Goal: Task Accomplishment & Management: Manage account settings

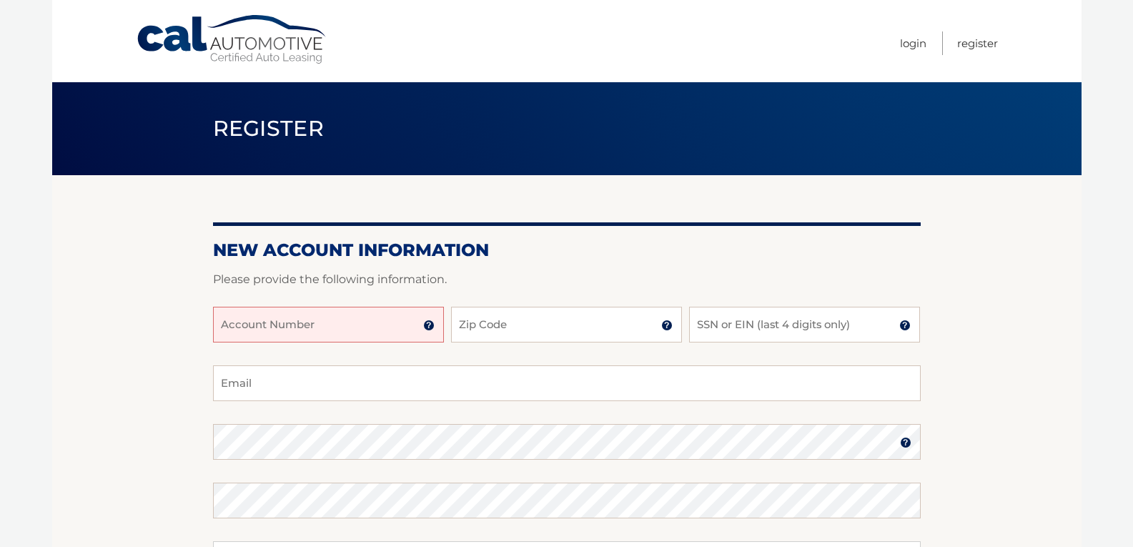
click at [249, 330] on input "Account Number" at bounding box center [328, 325] width 231 height 36
type input "44456012324"
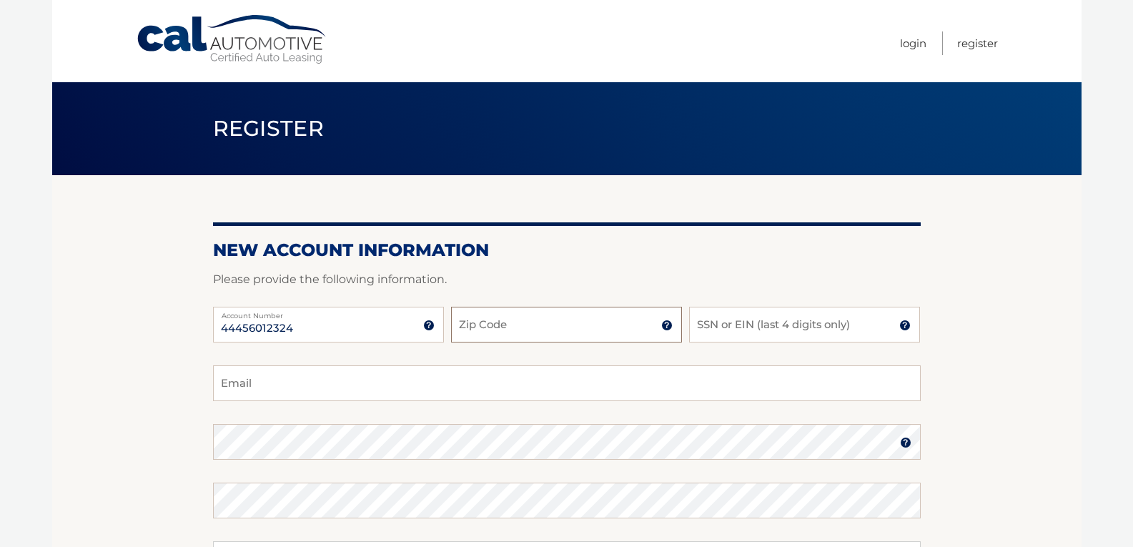
click at [513, 328] on input "Zip Code" at bounding box center [566, 325] width 231 height 36
type input "11784"
click at [706, 321] on input "SSN or EIN (last 4 digits only)" at bounding box center [804, 325] width 231 height 36
type input "6180"
click at [297, 375] on input "Email" at bounding box center [567, 383] width 708 height 36
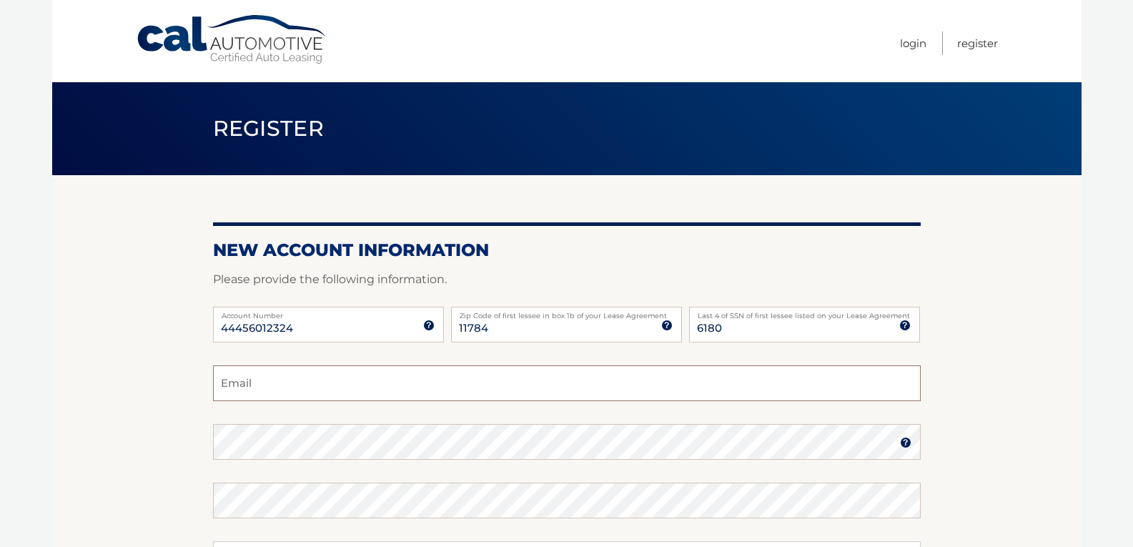
type input "professorputts@gmail.com"
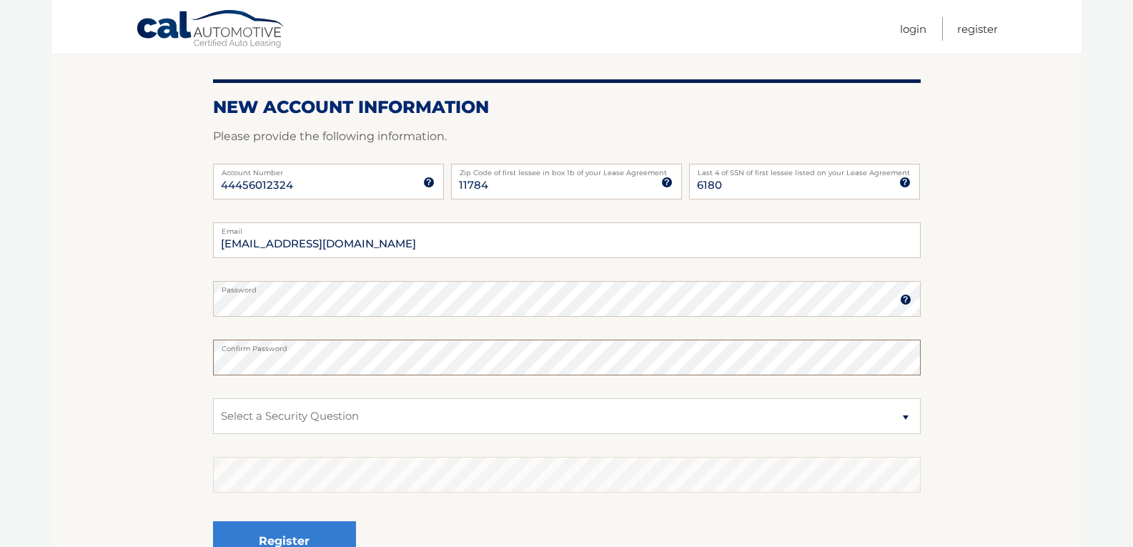
scroll to position [172, 0]
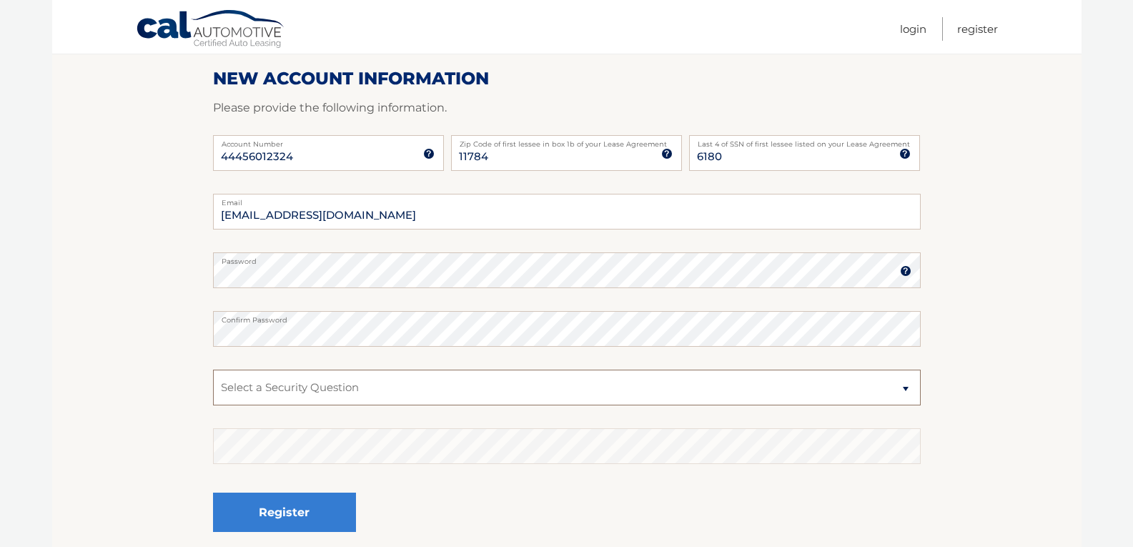
click at [701, 394] on select "Select a Security Question What was the name of your elementary school? What is…" at bounding box center [567, 388] width 708 height 36
select select "2"
click at [213, 370] on select "Select a Security Question What was the name of your elementary school? What is…" at bounding box center [567, 388] width 708 height 36
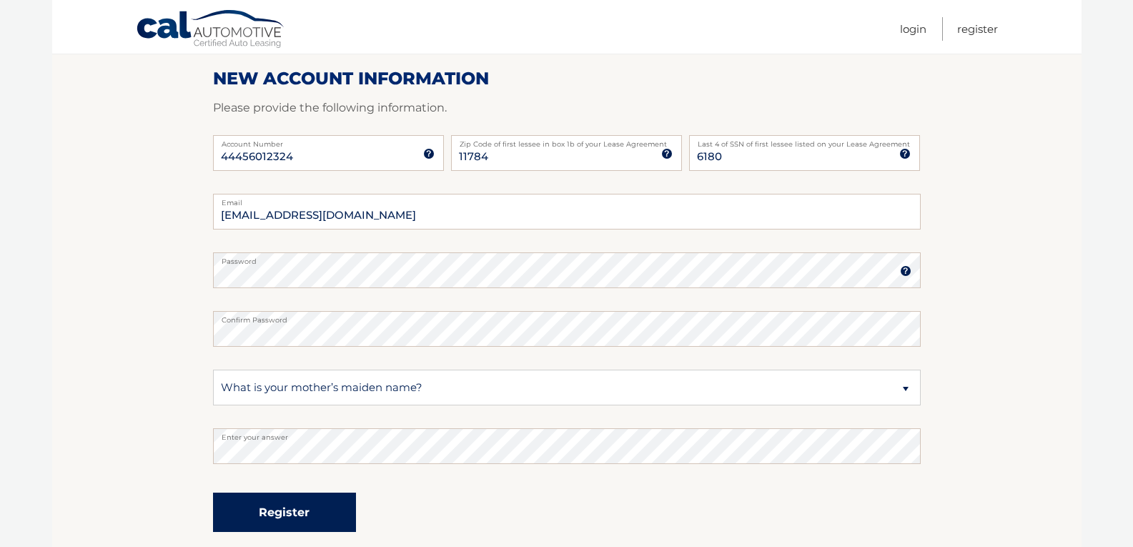
click at [280, 496] on button "Register" at bounding box center [284, 512] width 143 height 39
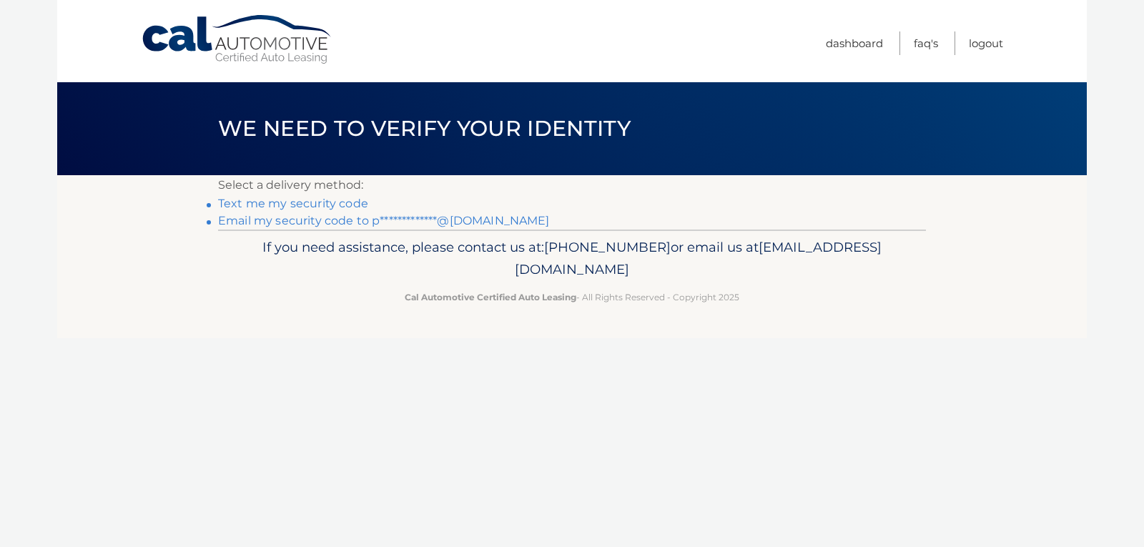
click at [320, 224] on link "**********" at bounding box center [384, 221] width 332 height 14
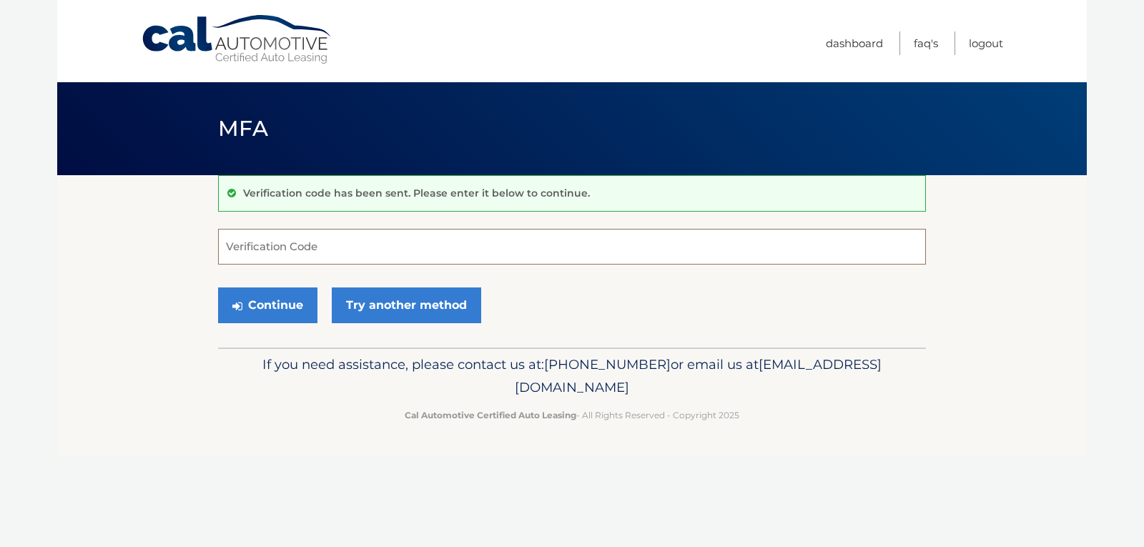
click at [311, 237] on input "Verification Code" at bounding box center [572, 247] width 708 height 36
type input "483418"
click at [290, 312] on button "Continue" at bounding box center [267, 305] width 99 height 36
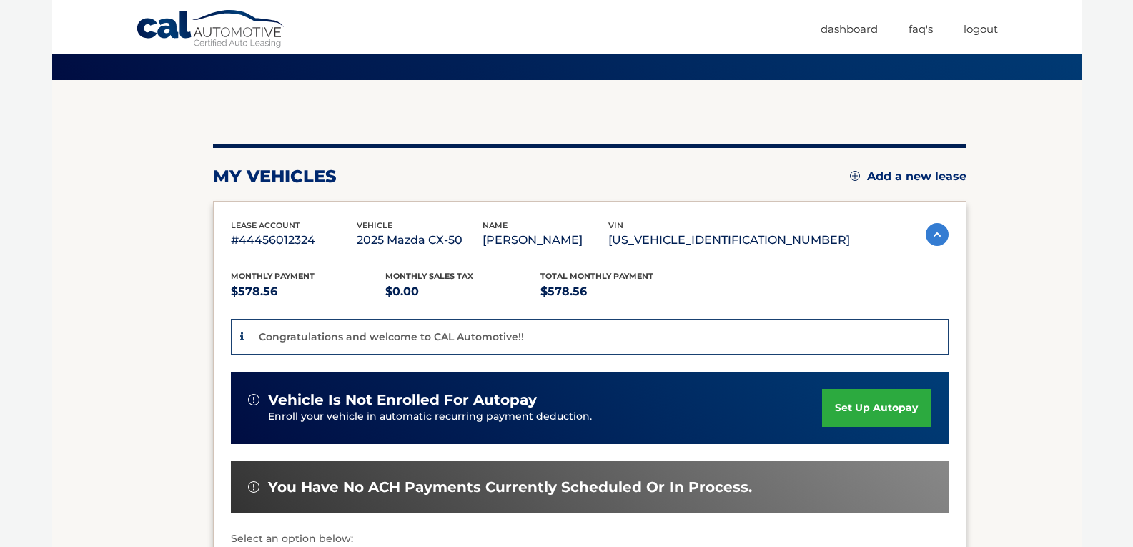
scroll to position [105, 0]
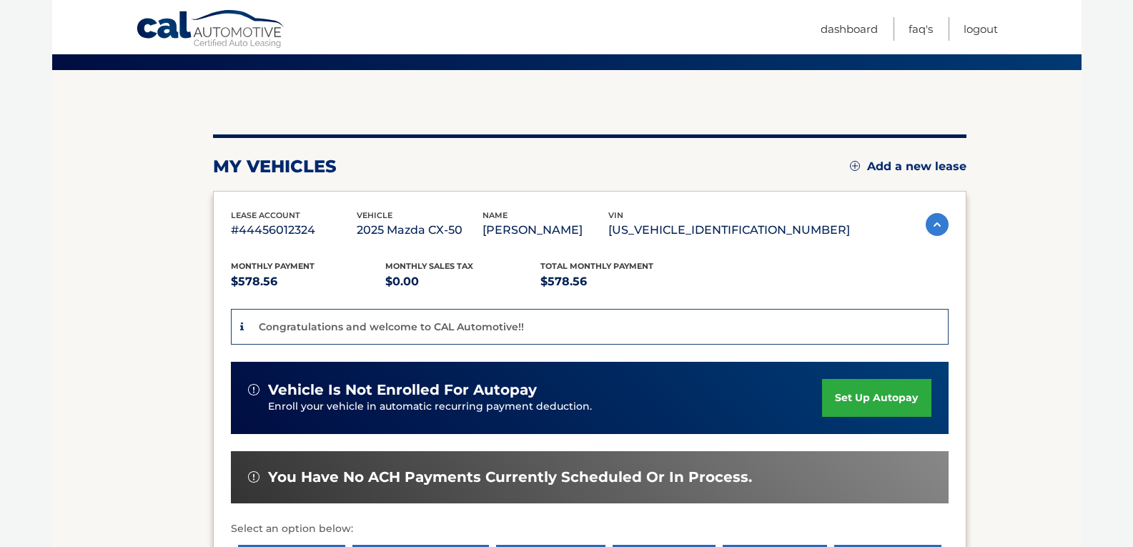
click at [852, 398] on link "set up autopay" at bounding box center [876, 398] width 109 height 38
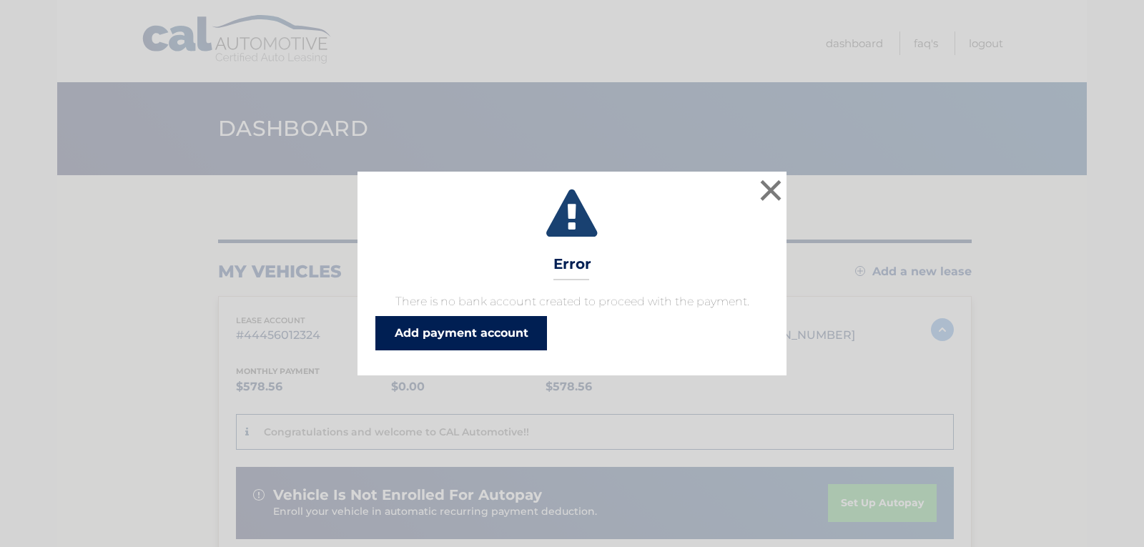
click at [453, 332] on link "Add payment account" at bounding box center [461, 333] width 172 height 34
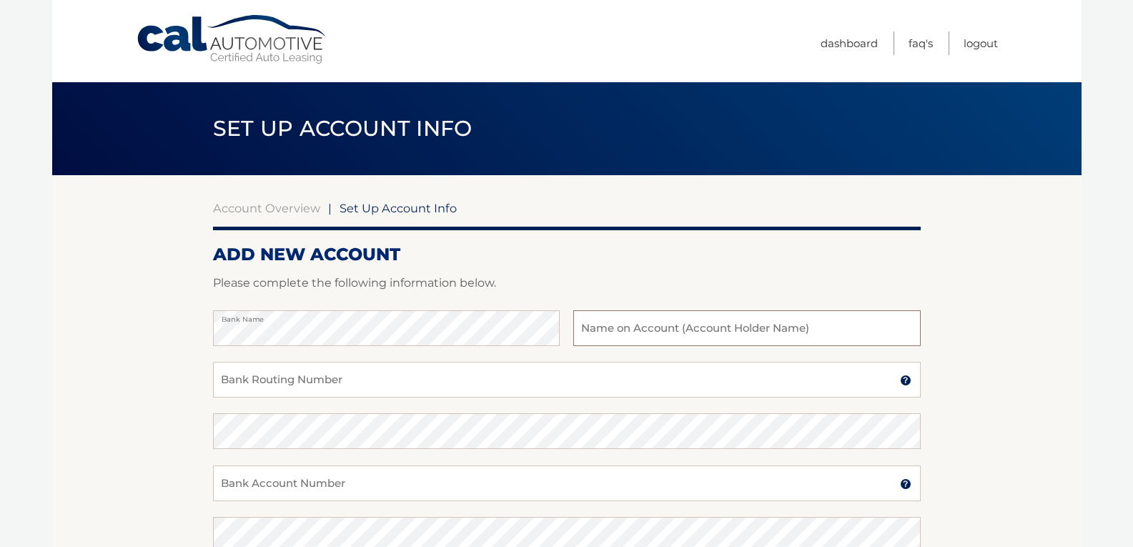
click at [608, 327] on input "text" at bounding box center [746, 328] width 347 height 36
type input "[PERSON_NAME]"
click at [283, 380] on input "Bank Routing Number" at bounding box center [567, 380] width 708 height 36
type input "031176110"
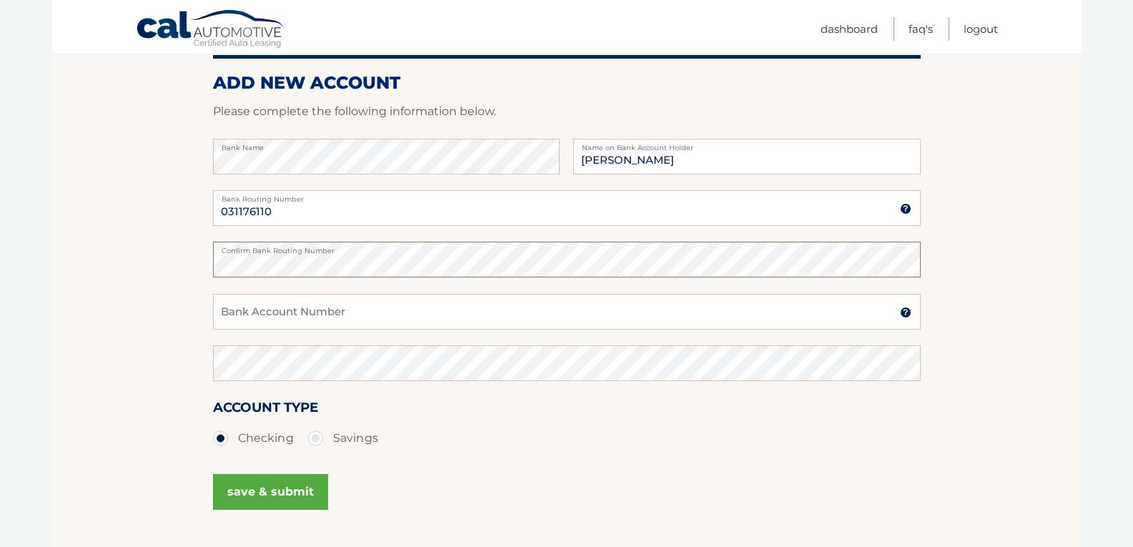
scroll to position [200, 0]
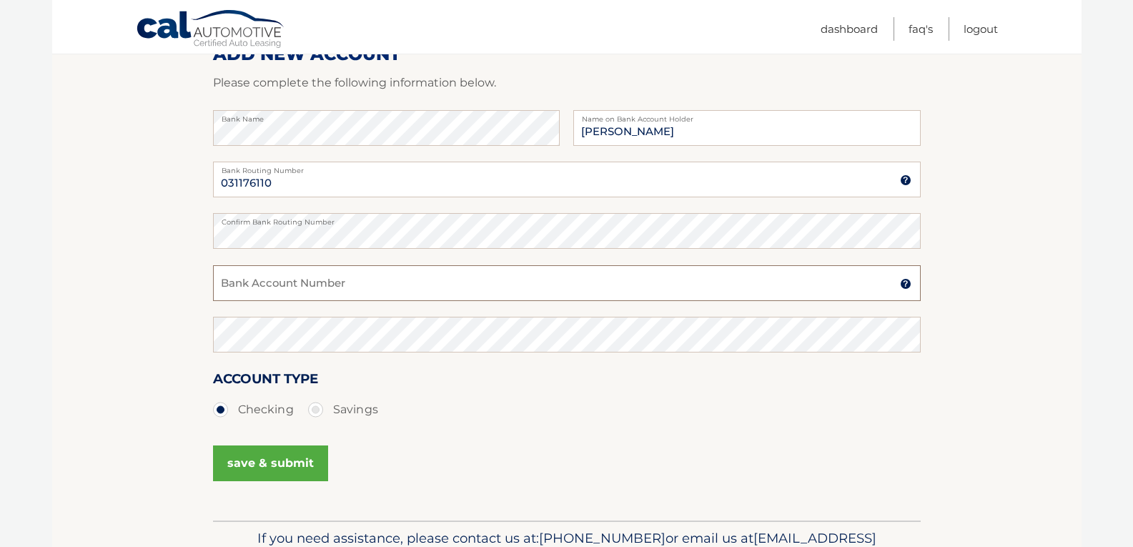
click at [250, 278] on input "Bank Account Number" at bounding box center [567, 283] width 708 height 36
type input "1161908300"
click at [246, 459] on button "save & submit" at bounding box center [270, 463] width 115 height 36
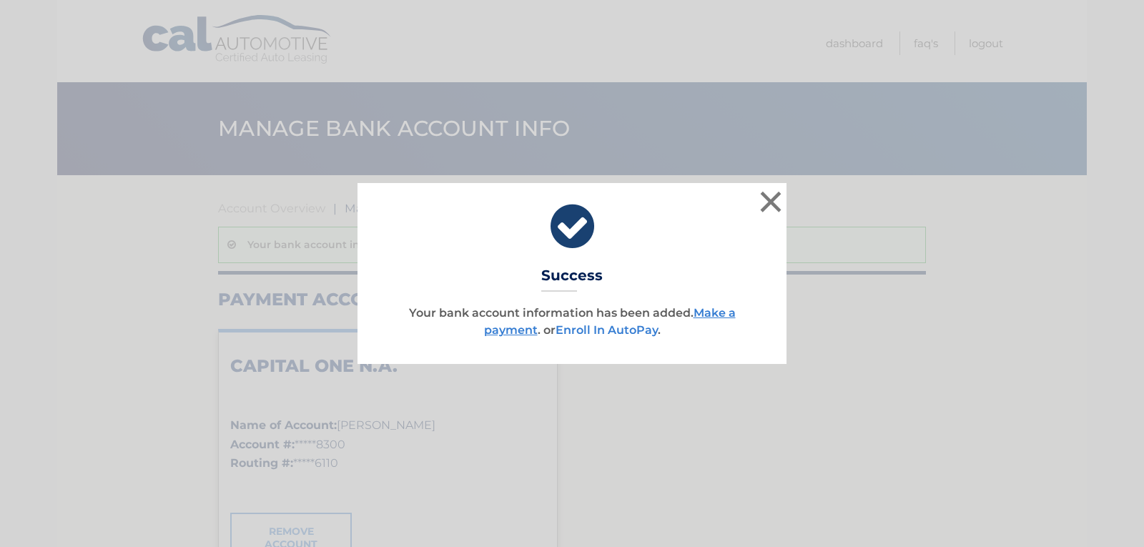
click at [591, 329] on link "Enroll In AutoPay" at bounding box center [607, 330] width 102 height 14
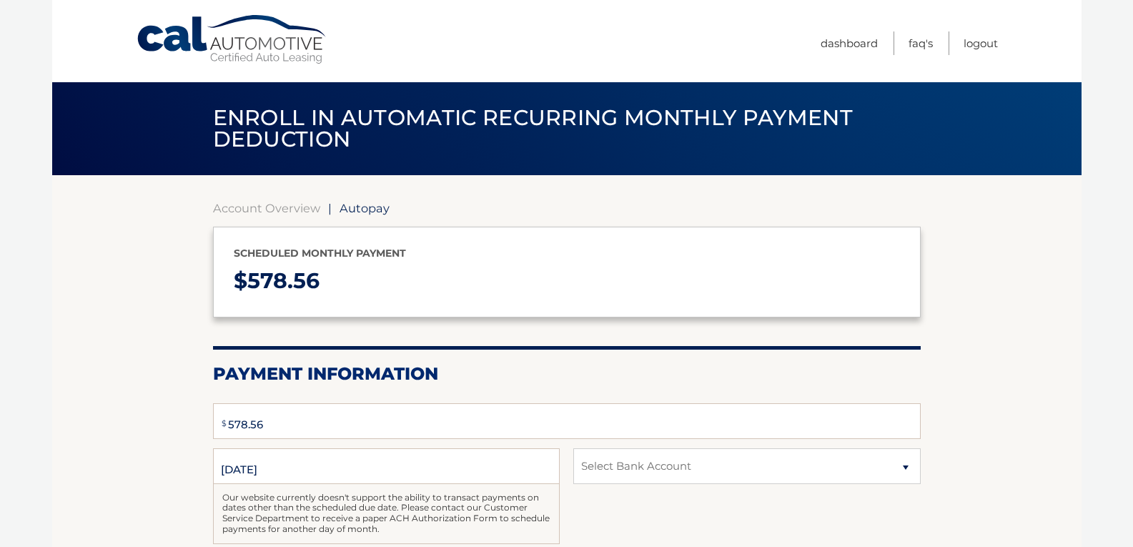
select select "ZjM2MjI3NTEtOTk1Yi00NjMwLWI4YzEtY2JiNGZhN2NkNDUw"
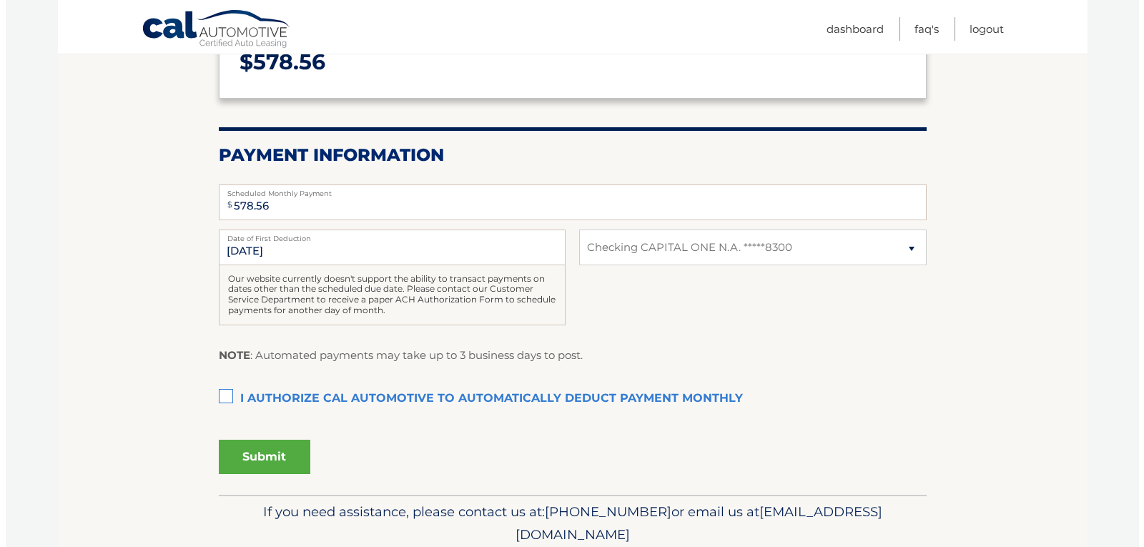
scroll to position [238, 0]
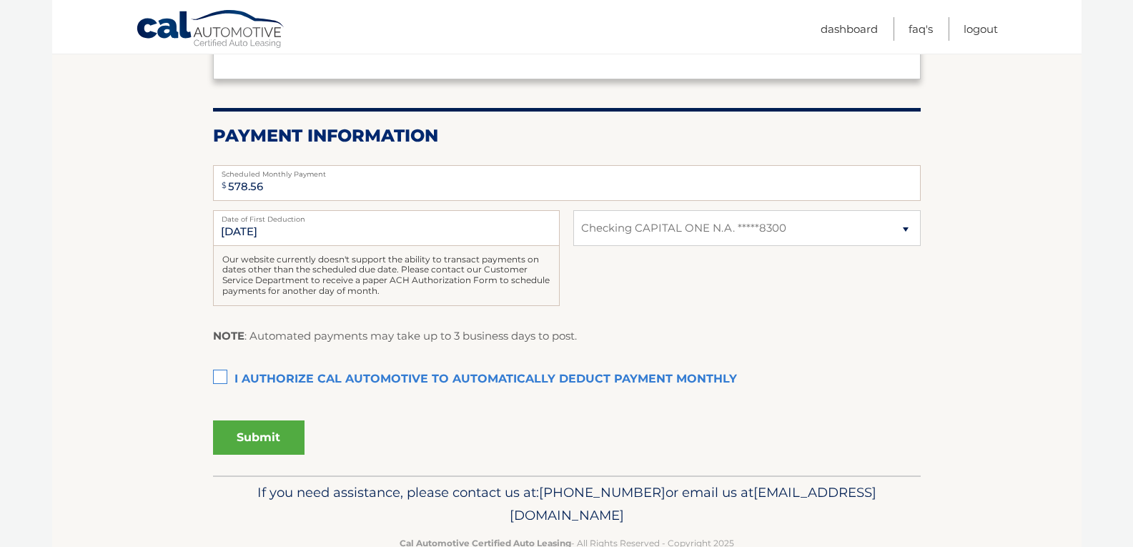
click at [226, 383] on label "I authorize cal automotive to automatically deduct payment monthly This checkbo…" at bounding box center [567, 379] width 708 height 29
click at [0, 0] on input "I authorize cal automotive to automatically deduct payment monthly This checkbo…" at bounding box center [0, 0] width 0 height 0
click at [240, 438] on button "Submit" at bounding box center [259, 437] width 92 height 34
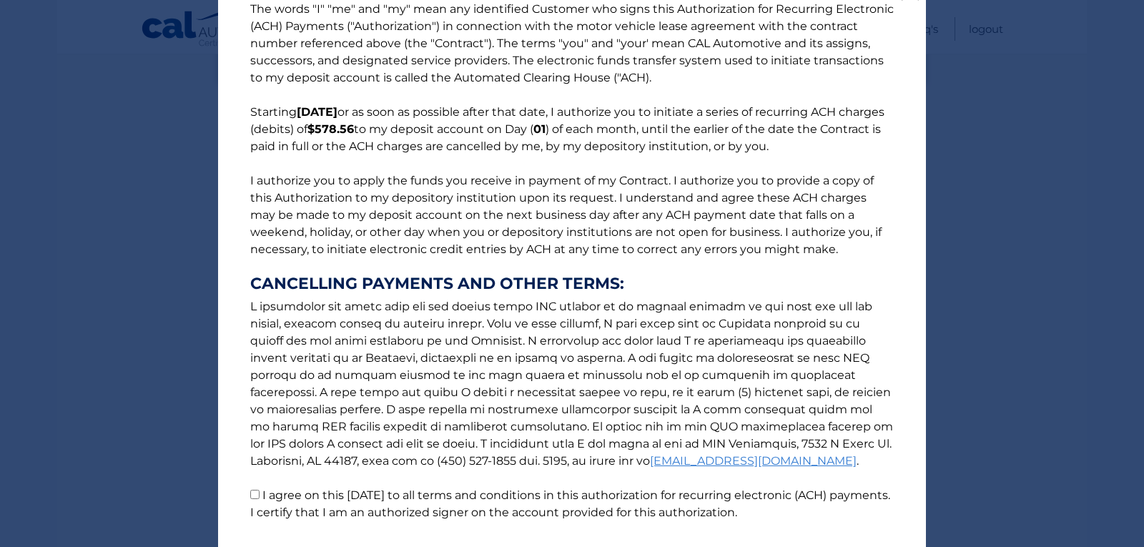
scroll to position [86, 0]
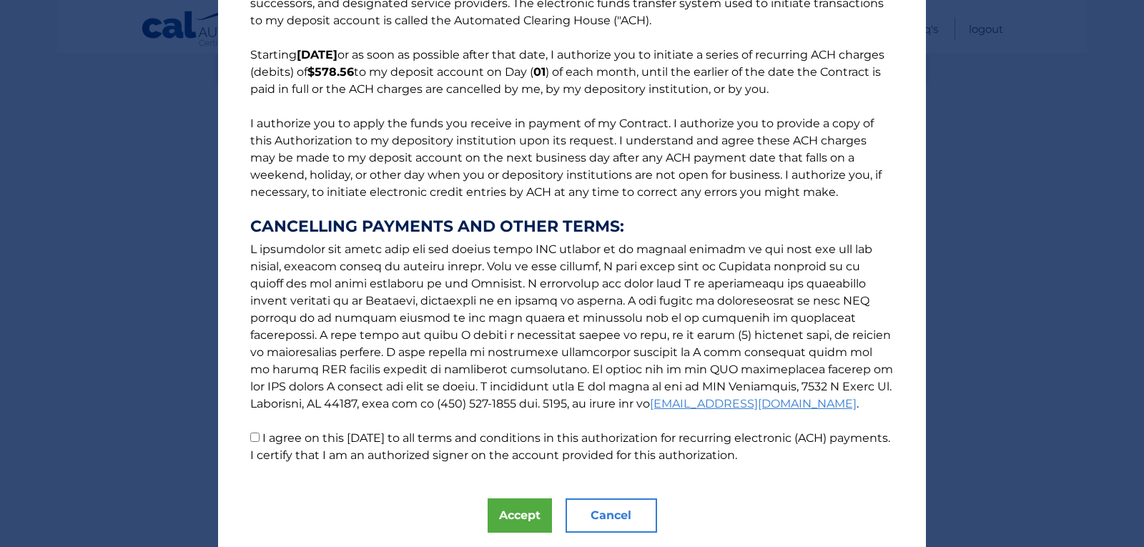
click at [250, 436] on input "I agree on this [DATE] to all terms and conditions in this authorization for re…" at bounding box center [254, 437] width 9 height 9
checkbox input "true"
click at [499, 514] on button "Accept" at bounding box center [520, 515] width 64 height 34
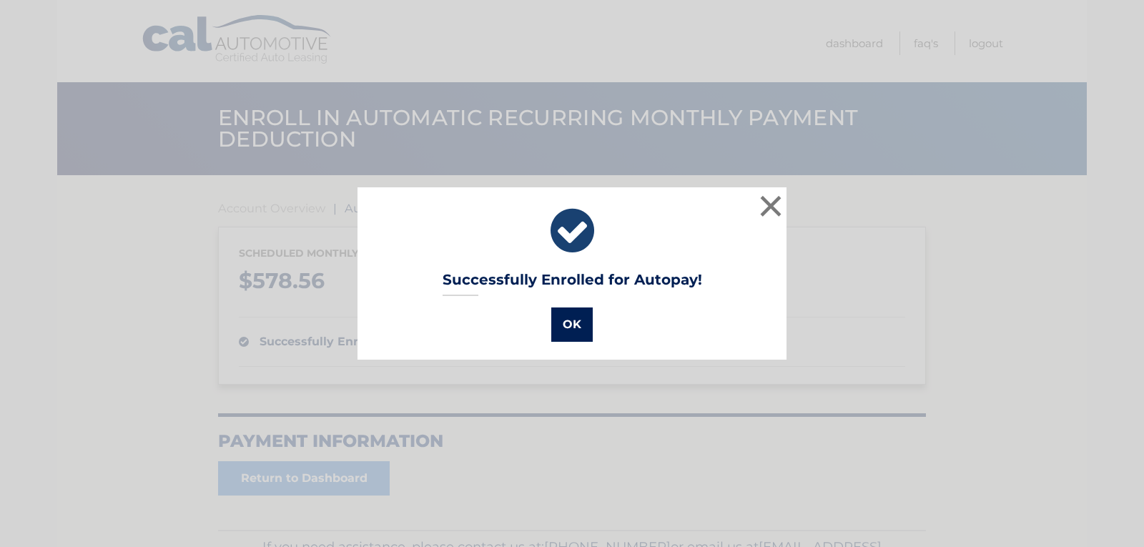
click at [564, 319] on button "OK" at bounding box center [571, 324] width 41 height 34
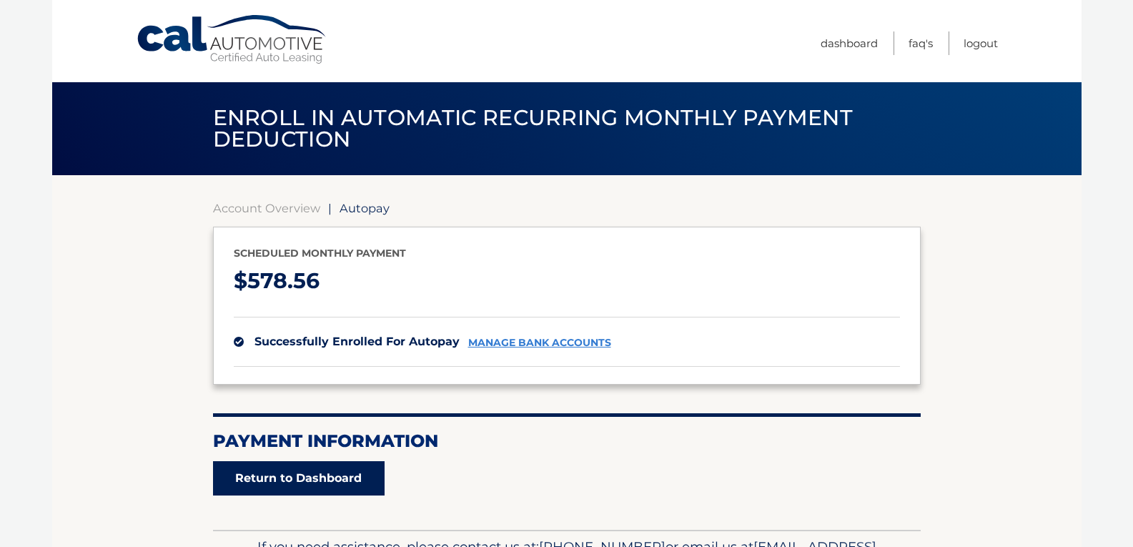
click at [277, 481] on link "Return to Dashboard" at bounding box center [299, 478] width 172 height 34
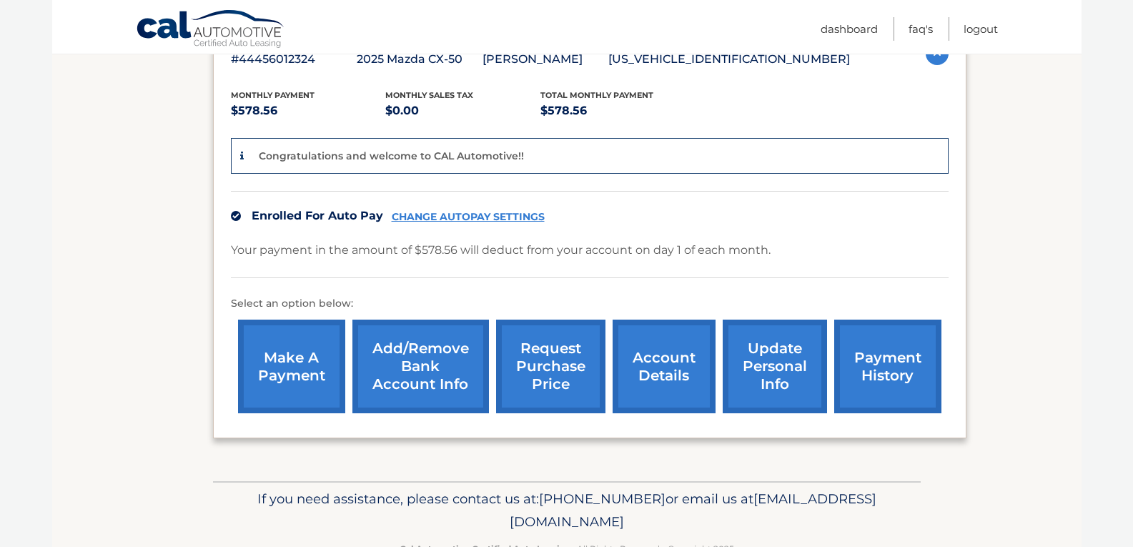
scroll to position [295, 0]
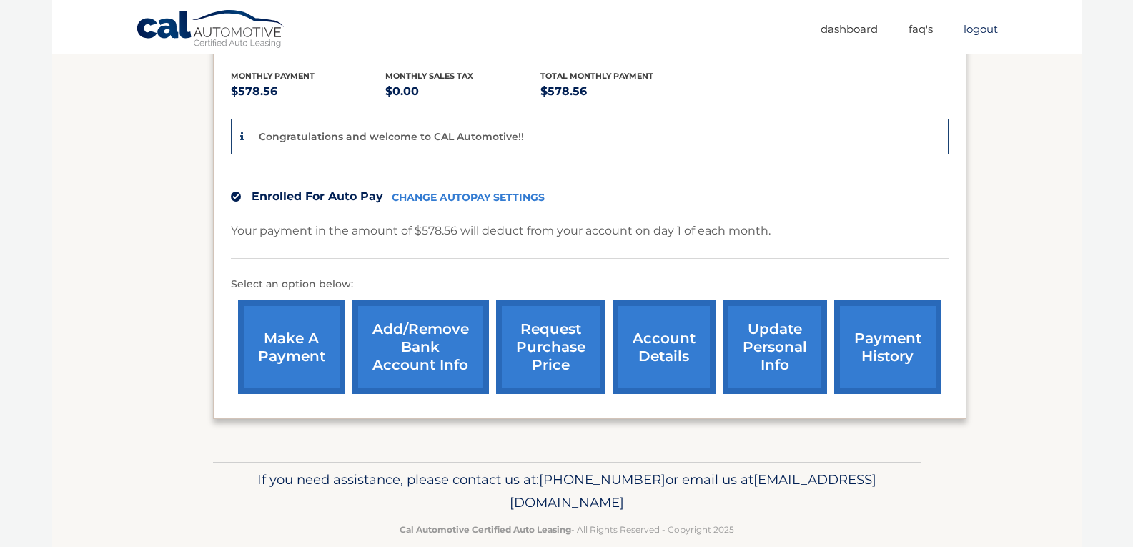
click at [972, 28] on link "Logout" at bounding box center [981, 29] width 34 height 24
